Goal: Navigation & Orientation: Find specific page/section

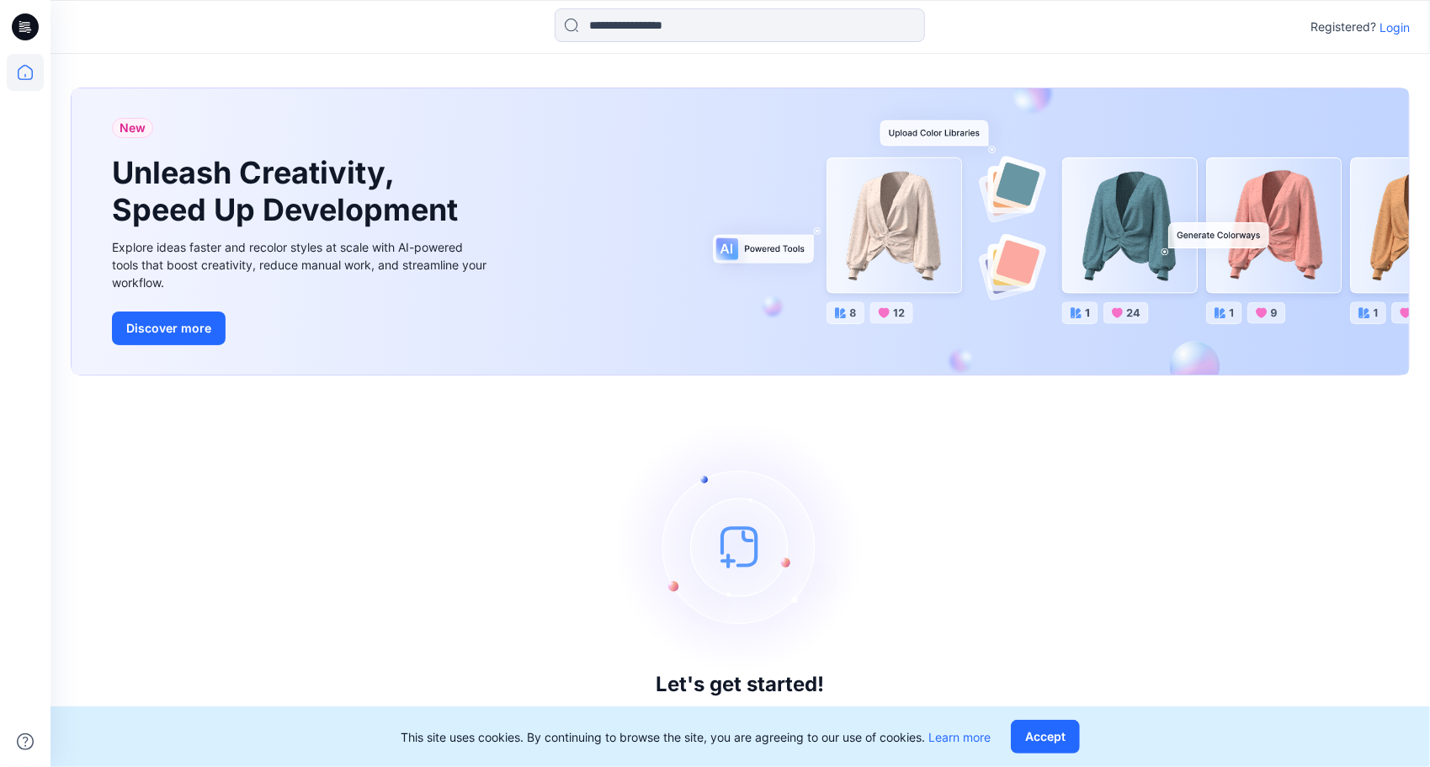
click at [1401, 22] on p "Login" at bounding box center [1395, 28] width 30 height 18
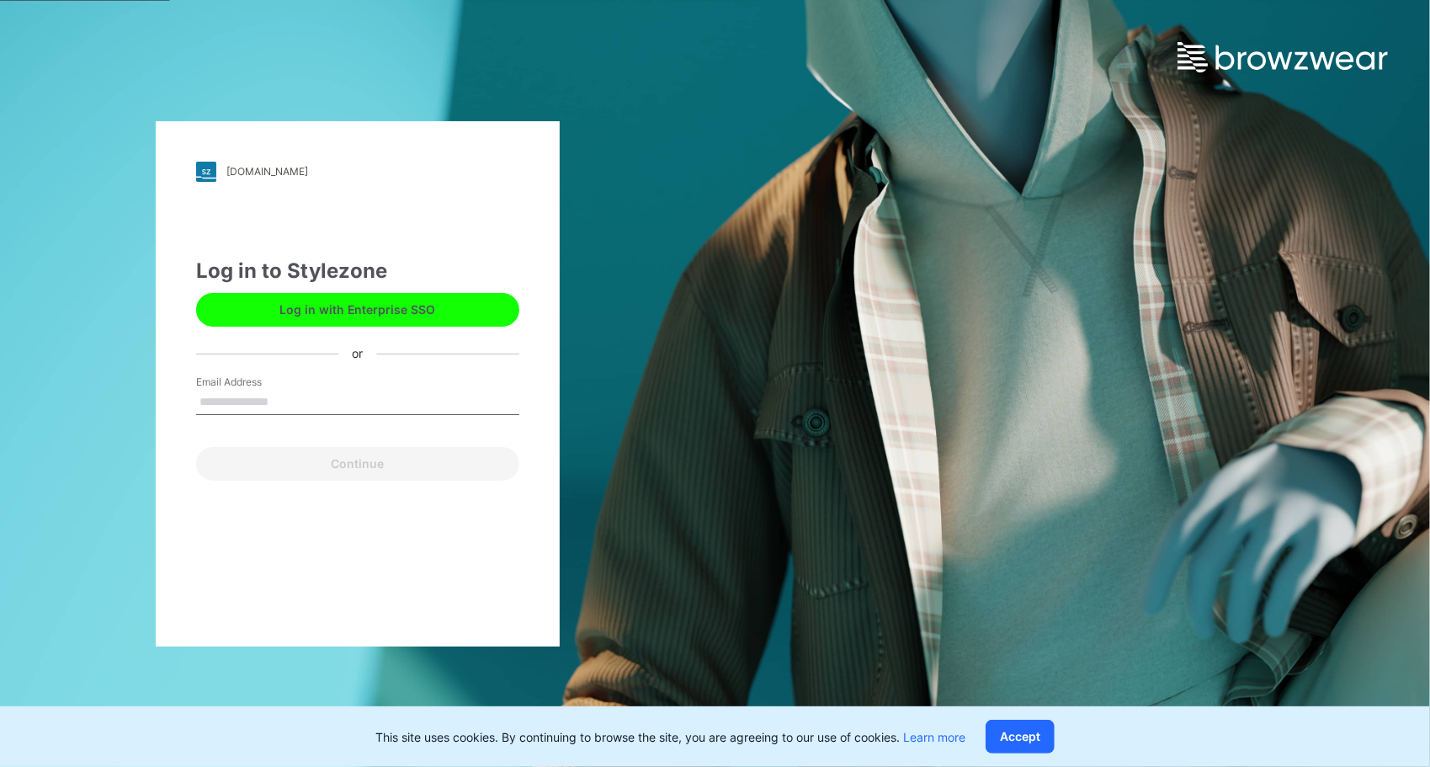
drag, startPoint x: 295, startPoint y: 396, endPoint x: 305, endPoint y: 407, distance: 14.3
click at [295, 396] on input "Email Address" at bounding box center [357, 402] width 323 height 25
type input "**********"
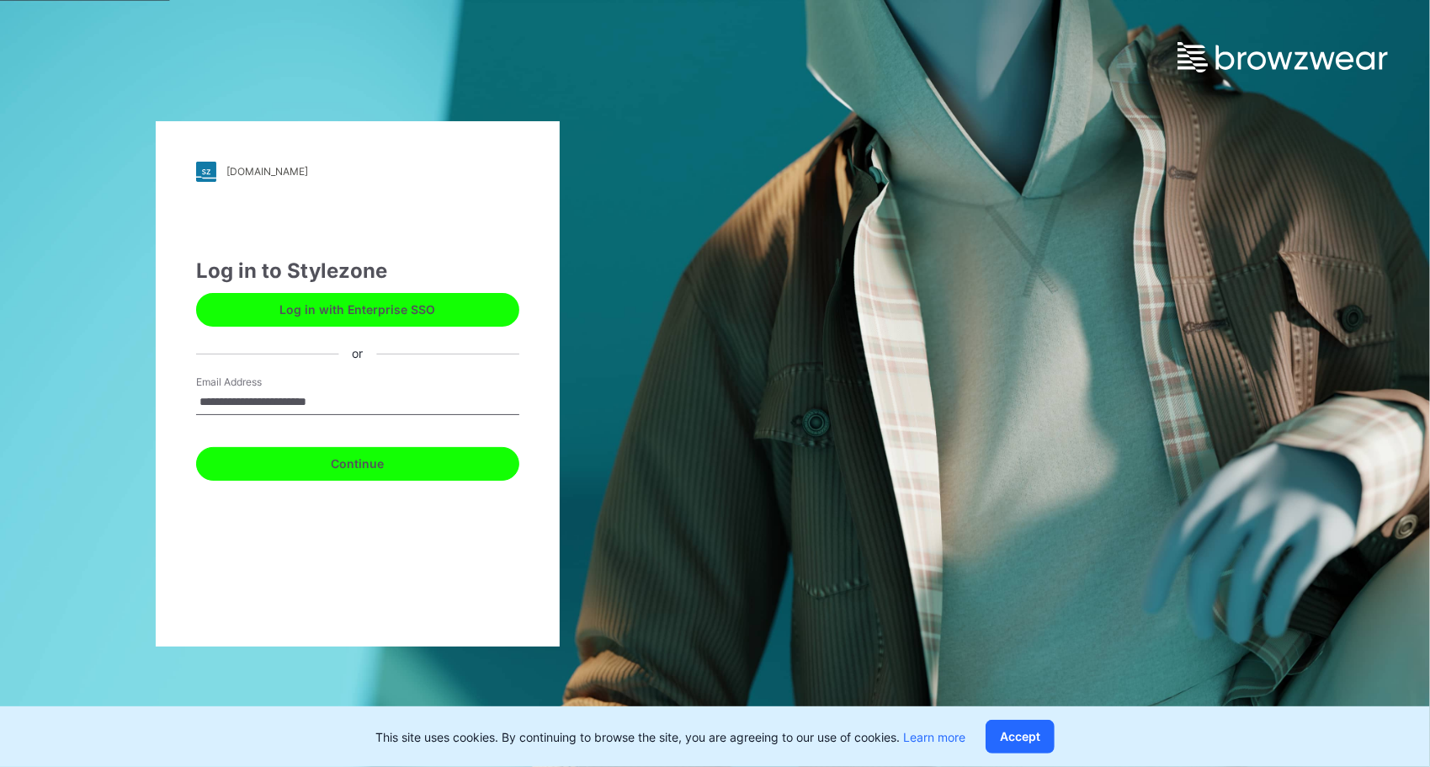
click at [353, 473] on button "Continue" at bounding box center [357, 464] width 323 height 34
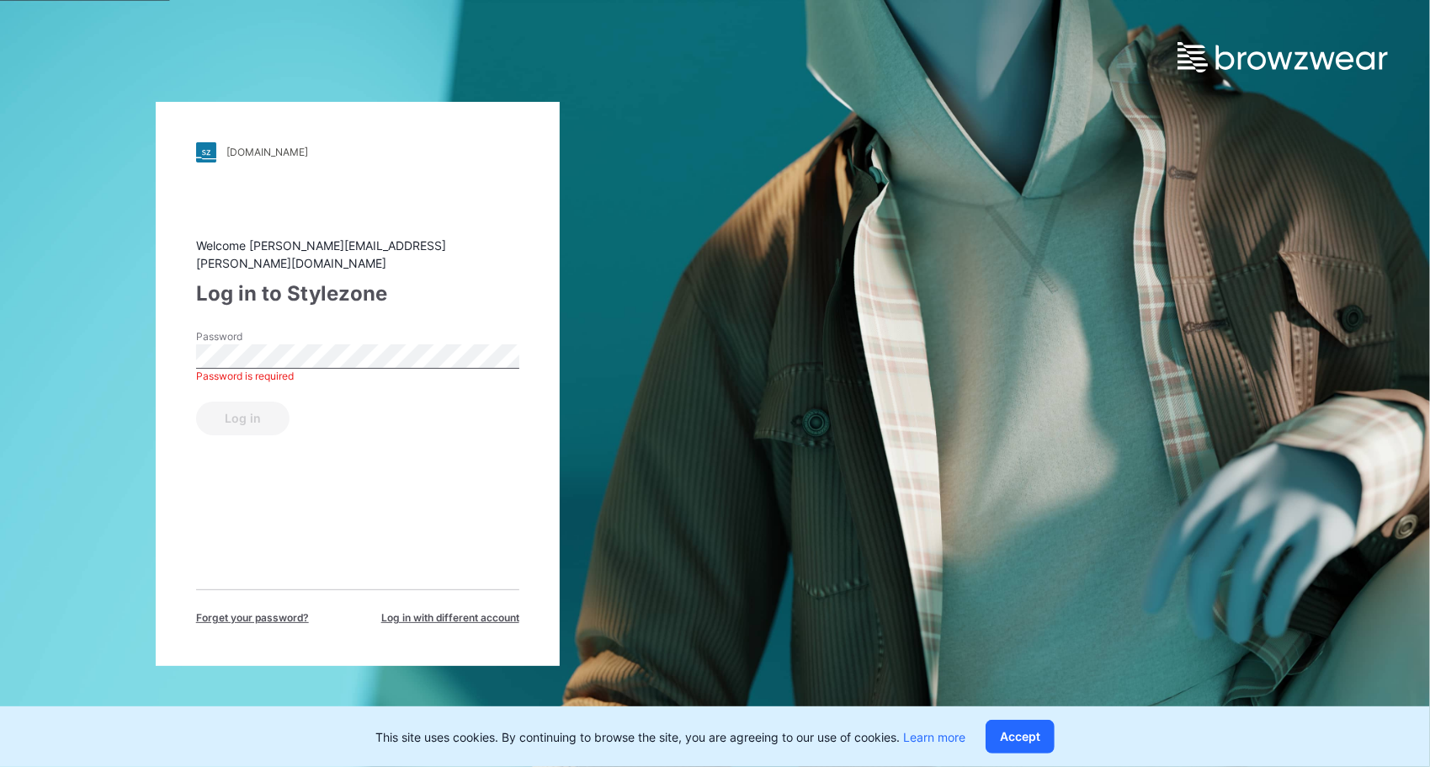
click at [382, 279] on div "Log in to Stylezone" at bounding box center [357, 294] width 323 height 30
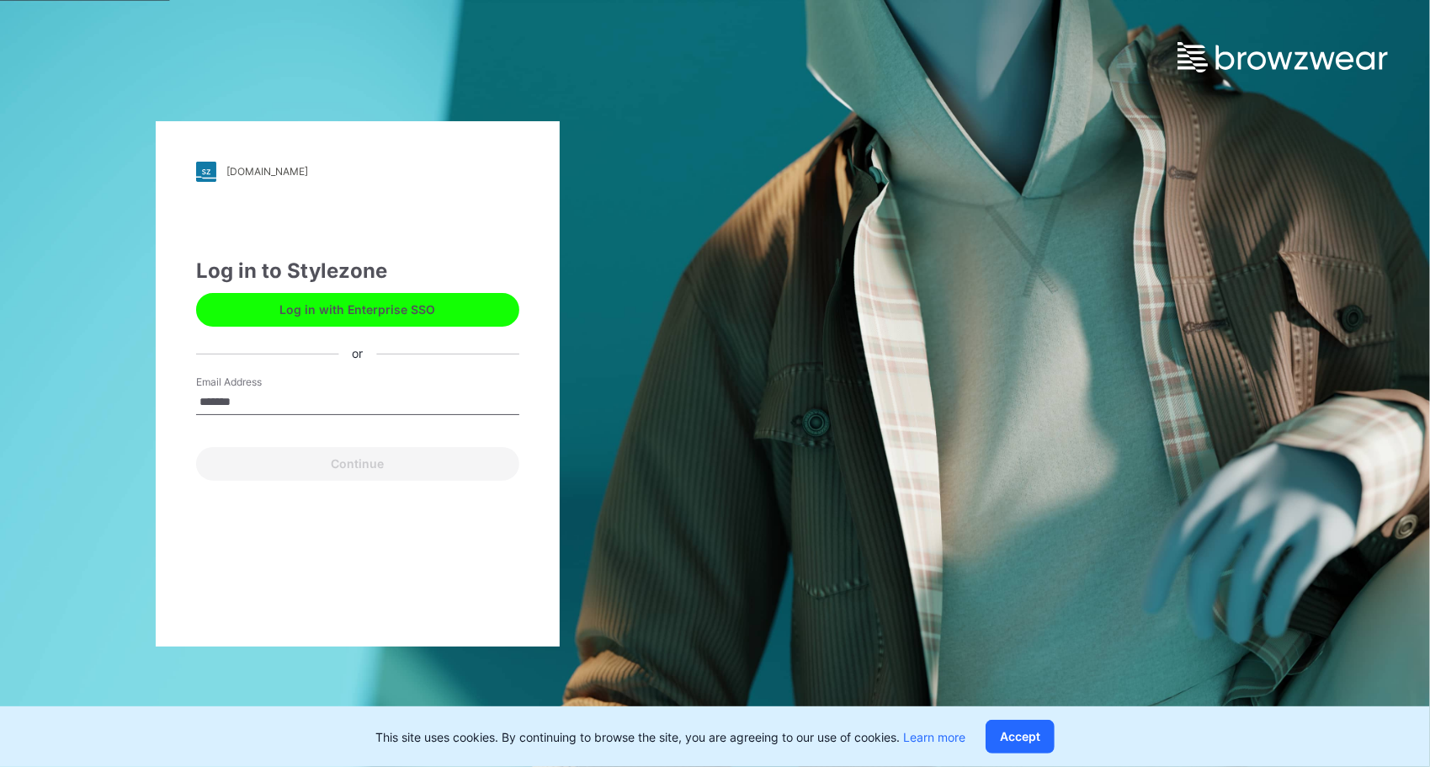
type input "**********"
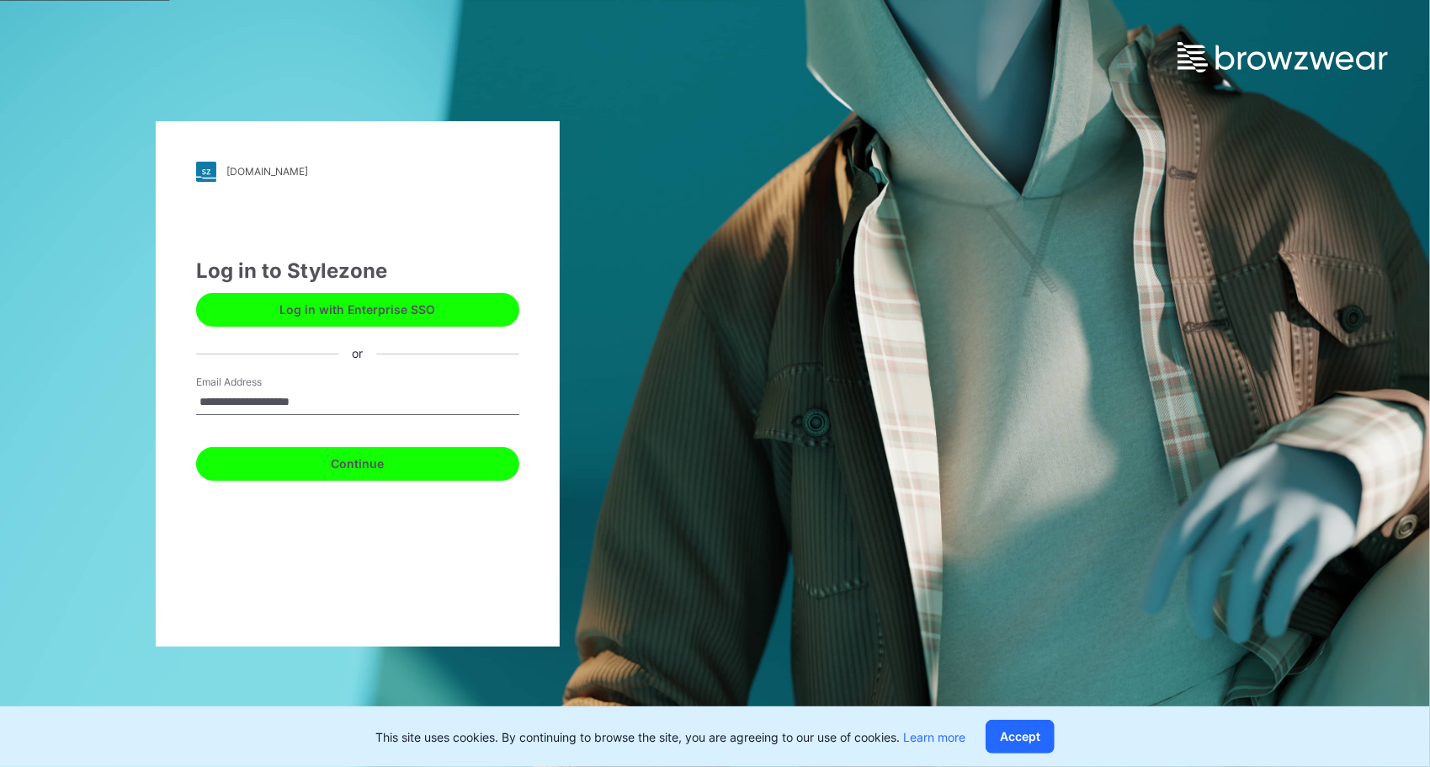
click at [405, 470] on button "Continue" at bounding box center [357, 464] width 323 height 34
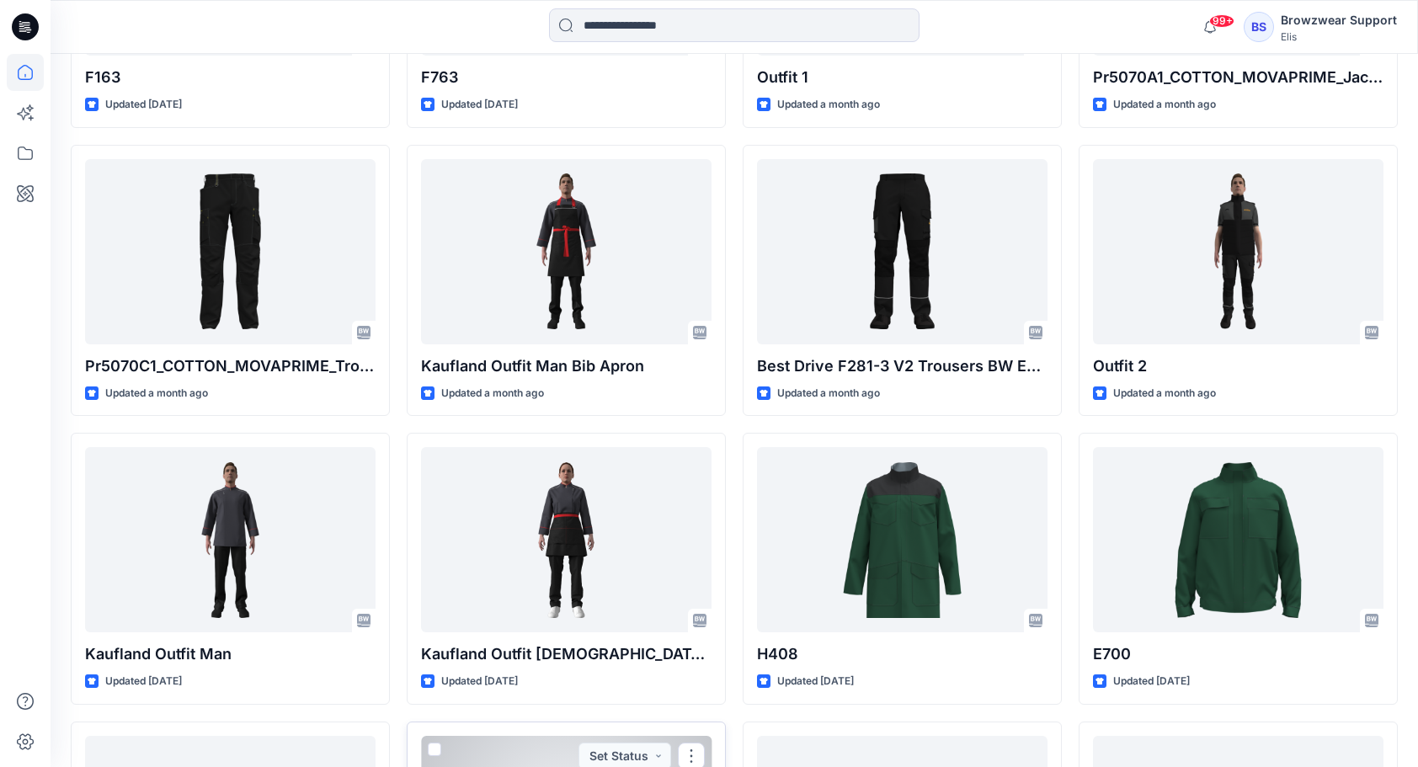
scroll to position [970, 0]
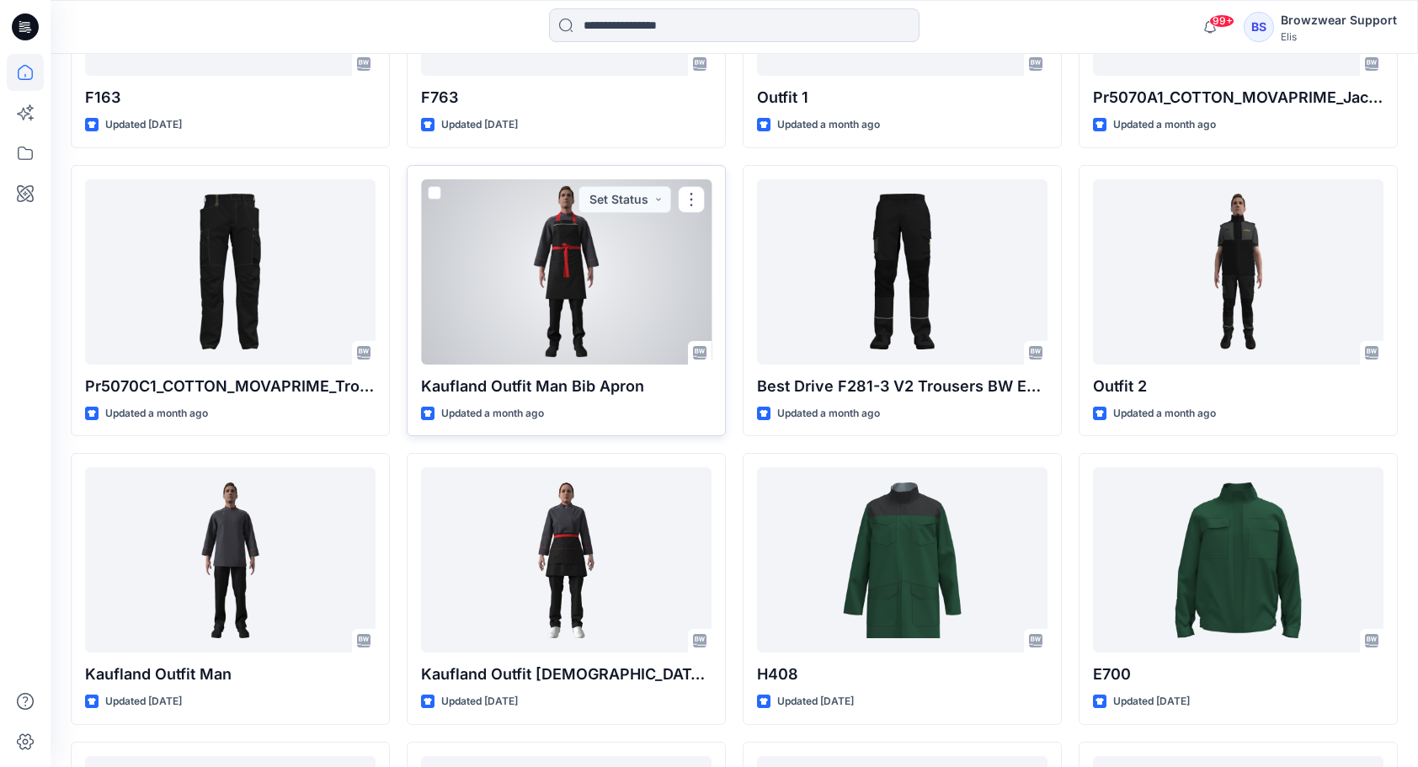
click at [631, 293] on div at bounding box center [566, 271] width 290 height 185
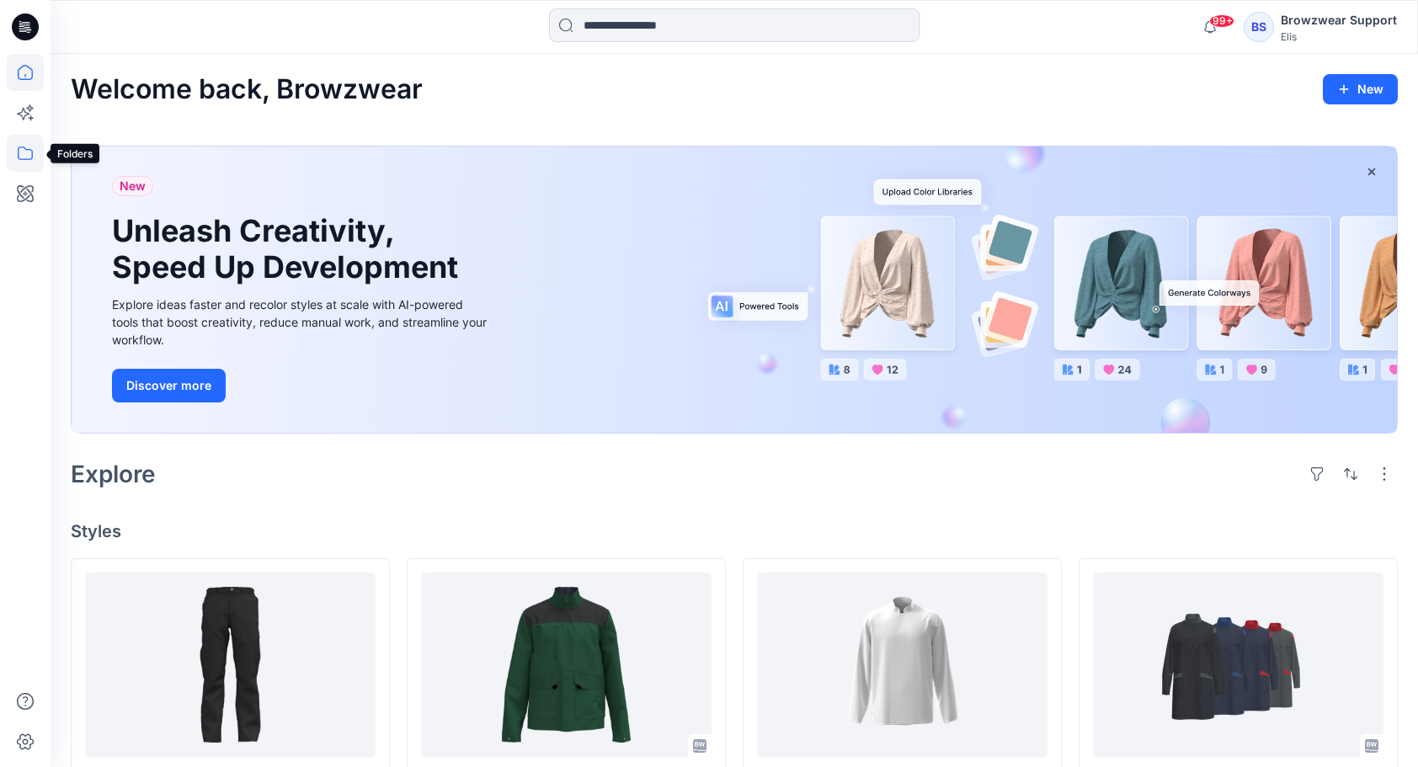
drag, startPoint x: 22, startPoint y: 155, endPoint x: 40, endPoint y: 146, distance: 20.7
click at [22, 155] on icon at bounding box center [25, 153] width 37 height 37
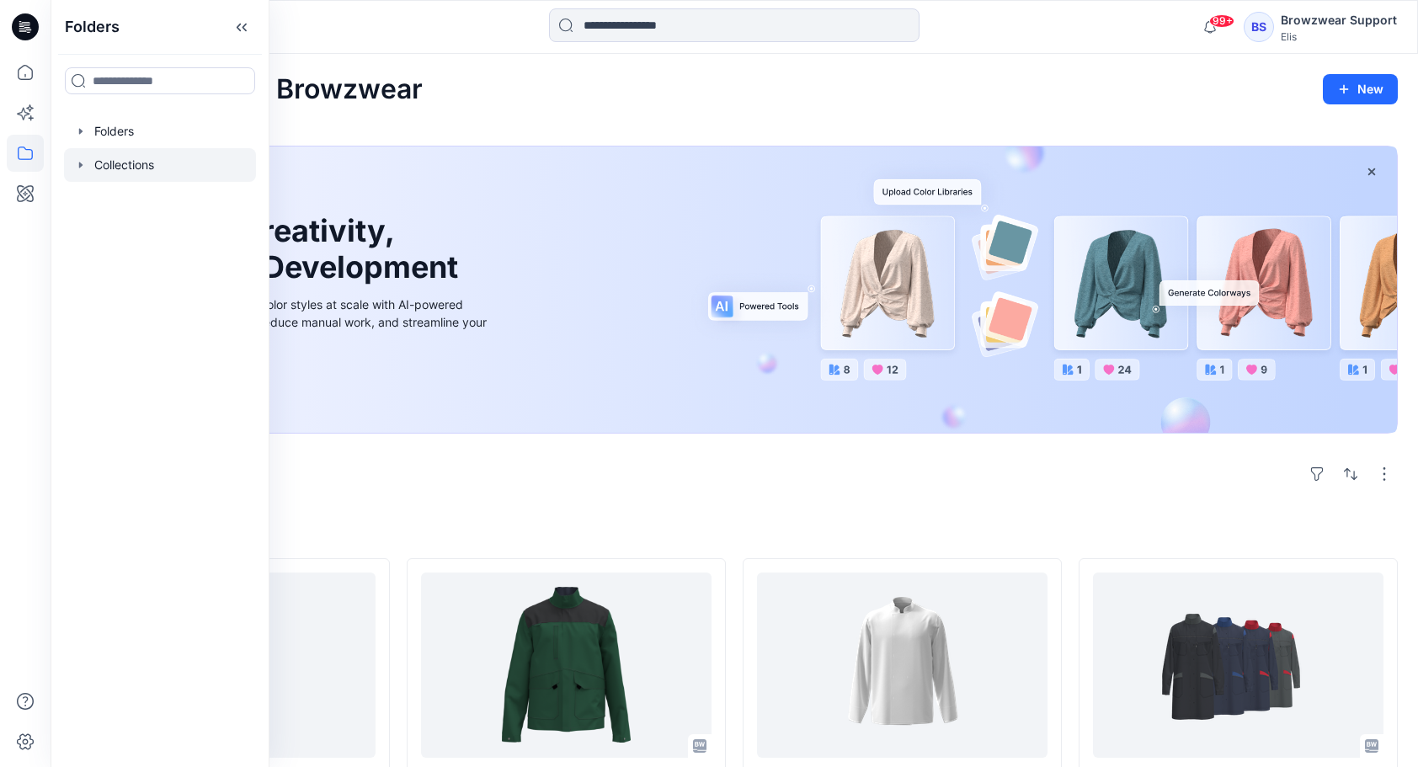
click at [79, 165] on icon "button" at bounding box center [80, 165] width 3 height 6
click at [151, 234] on p "Test High Visibility Collection" at bounding box center [195, 232] width 168 height 20
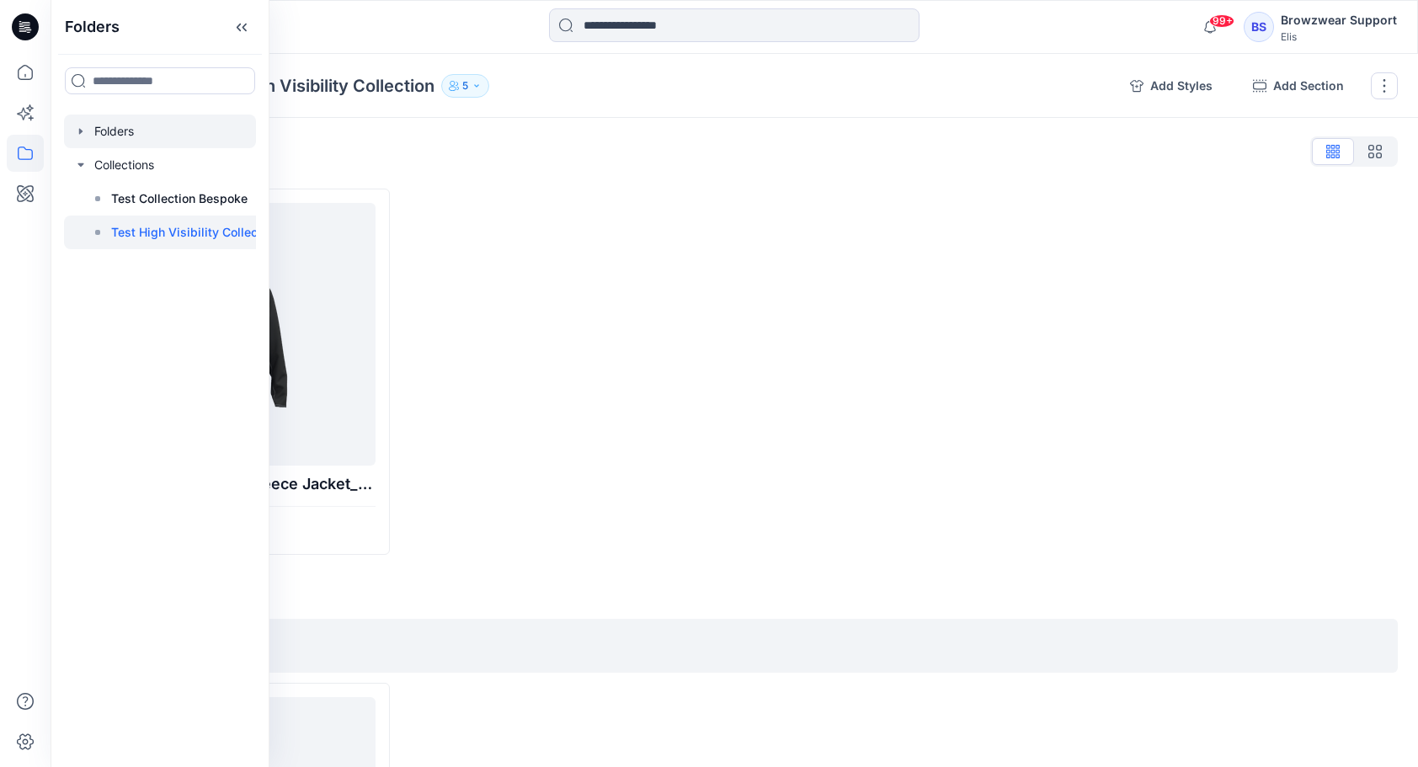
click at [78, 135] on icon "button" at bounding box center [80, 131] width 13 height 13
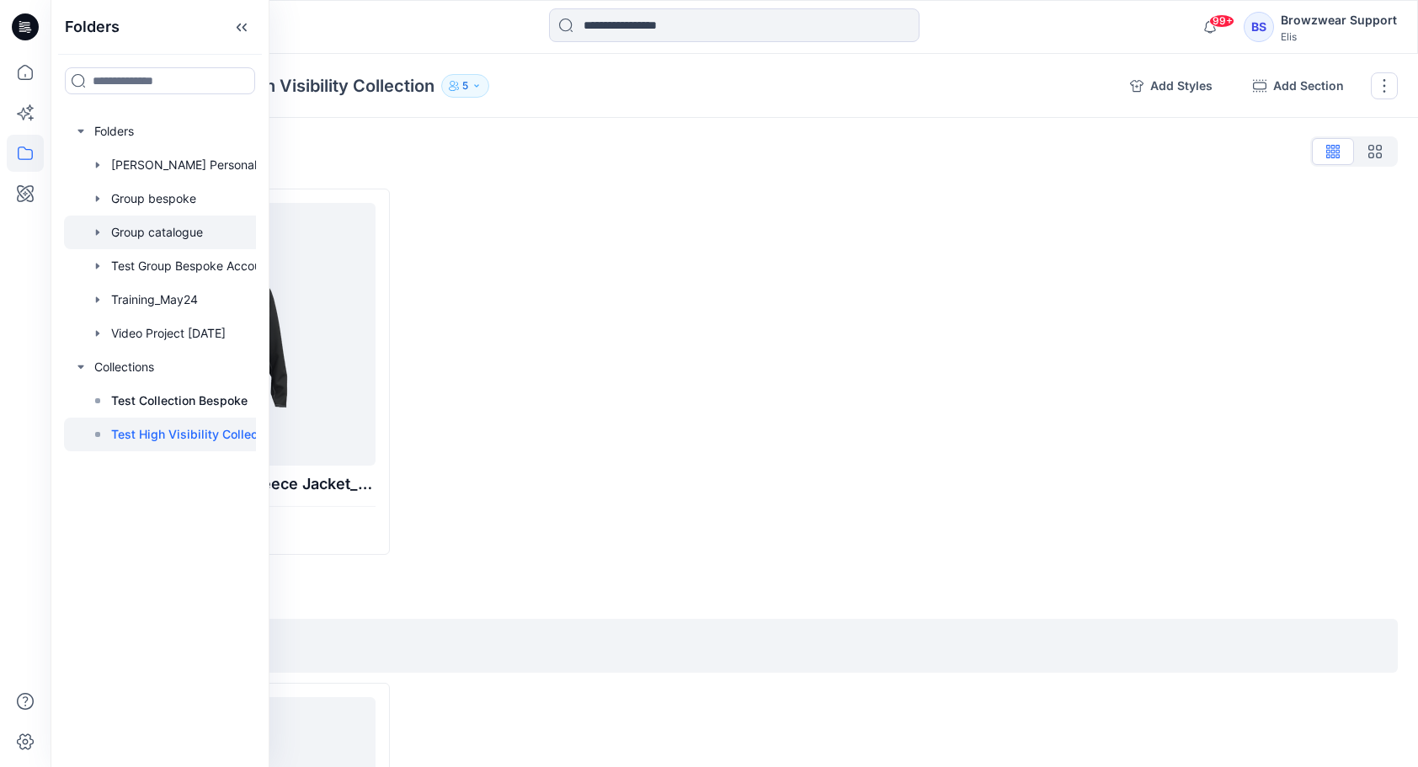
click at [95, 232] on icon "button" at bounding box center [97, 232] width 13 height 13
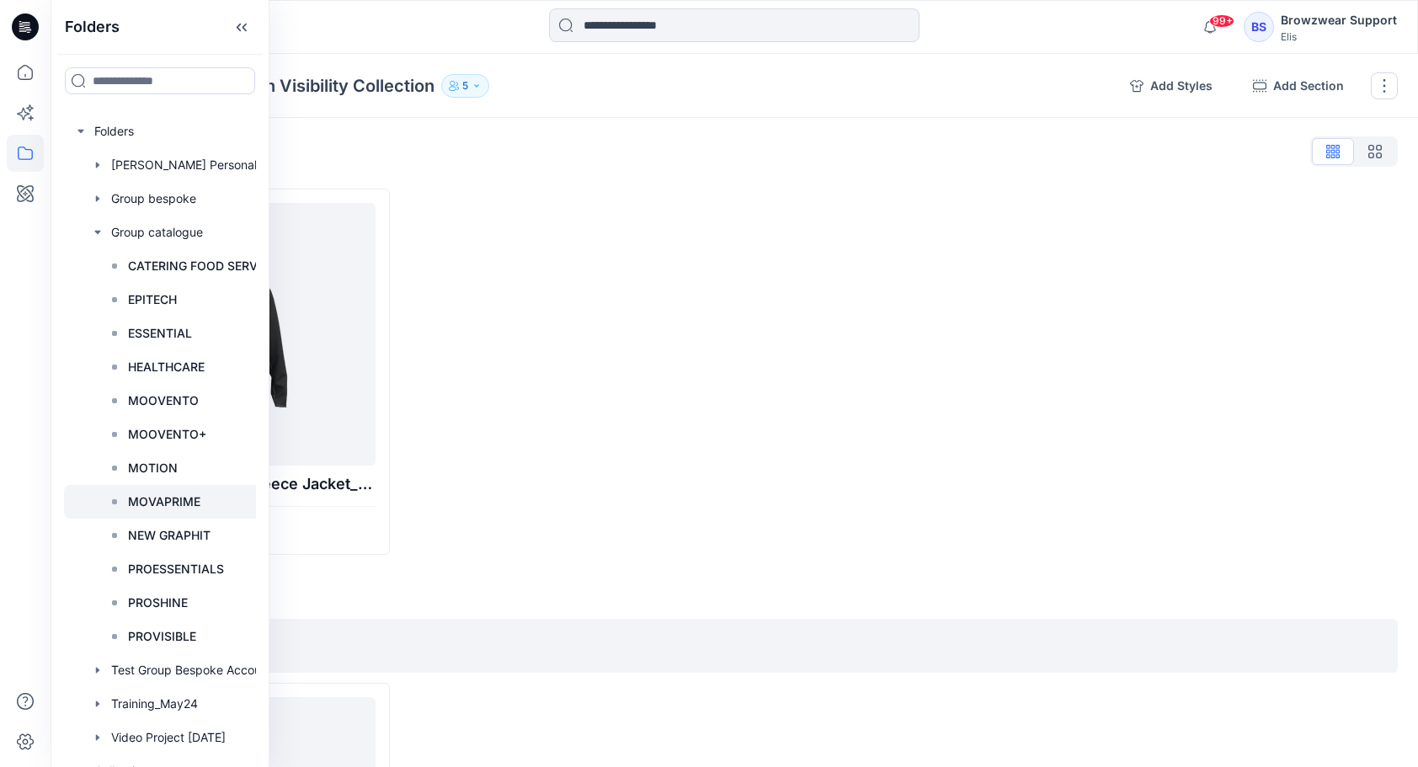
click at [173, 503] on p "MOVAPRIME" at bounding box center [164, 502] width 72 height 20
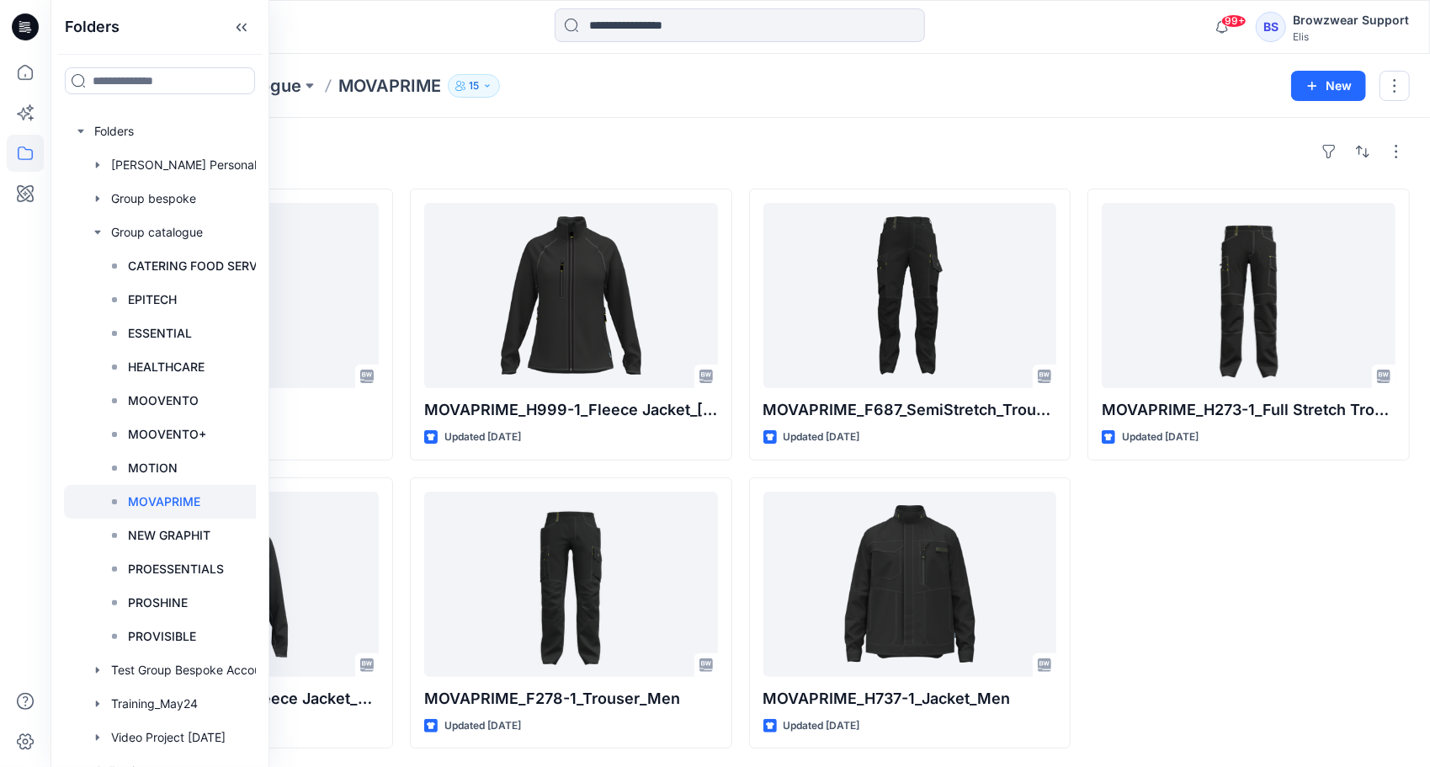
click at [1163, 578] on div "MOVAPRIME_H273-1_Full Stretch Trousers_Men Updated [DATE]" at bounding box center [1249, 469] width 322 height 560
